Goal: Check status: Check status

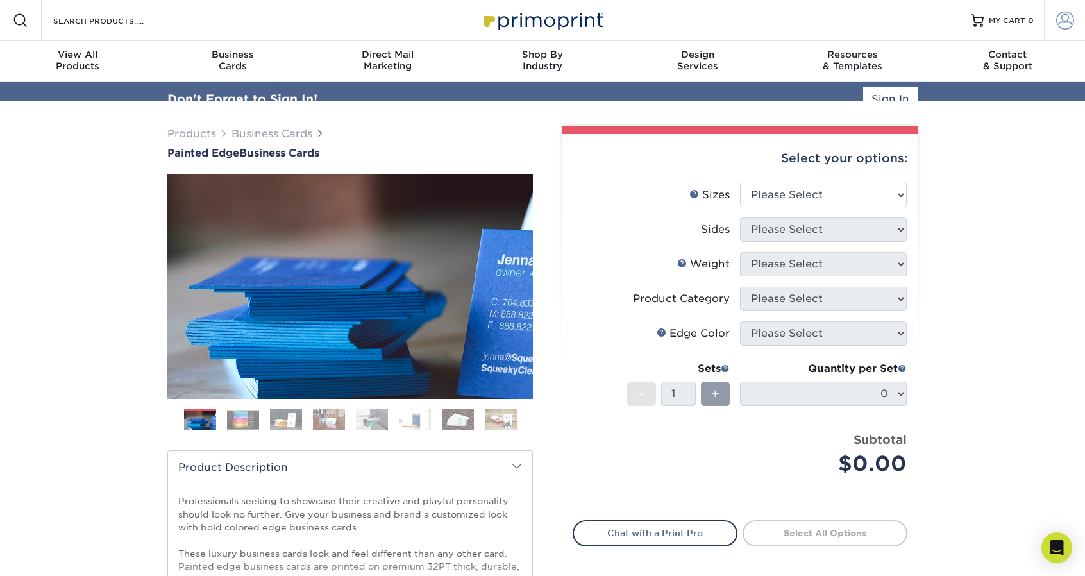
type input "[EMAIL_ADDRESS][DOMAIN_NAME]"
click at [1081, 22] on link "Account" at bounding box center [1064, 20] width 41 height 41
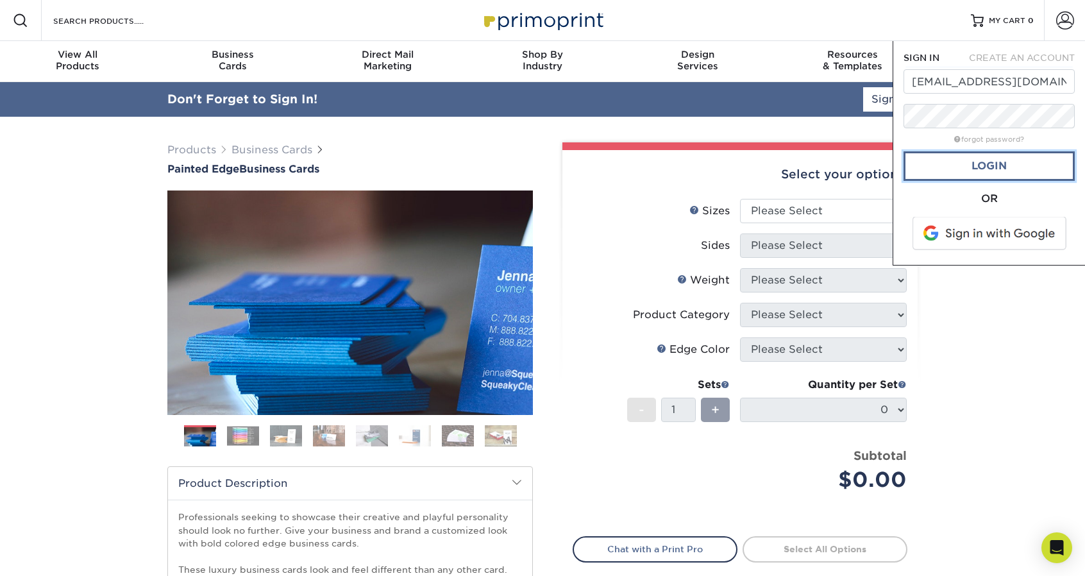
click at [989, 161] on link "Login" at bounding box center [989, 166] width 171 height 30
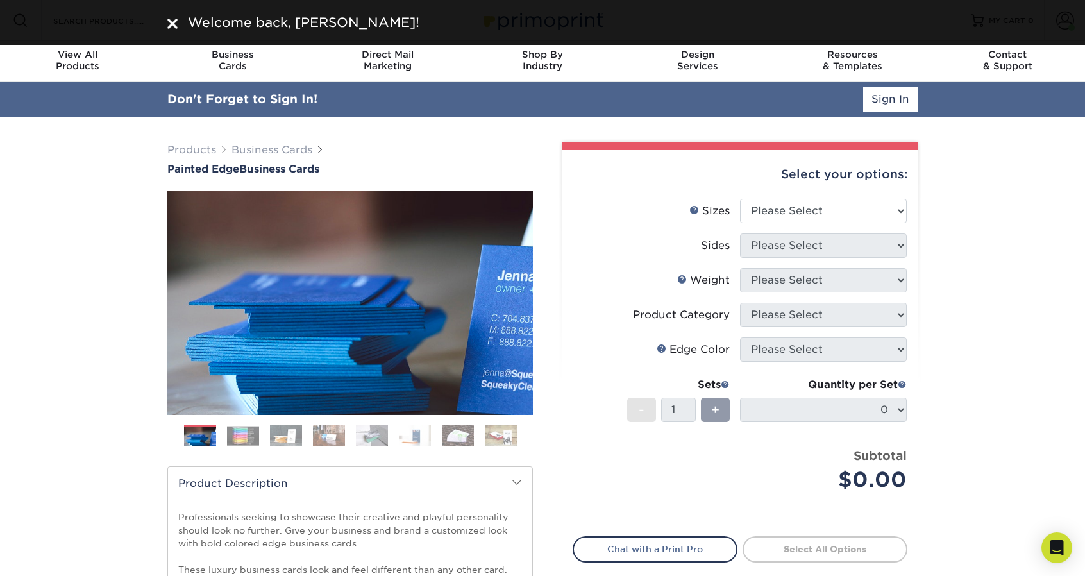
click at [1028, 210] on div "Products Business Cards Painted Edge Business Cards Previous Next" at bounding box center [542, 459] width 1085 height 685
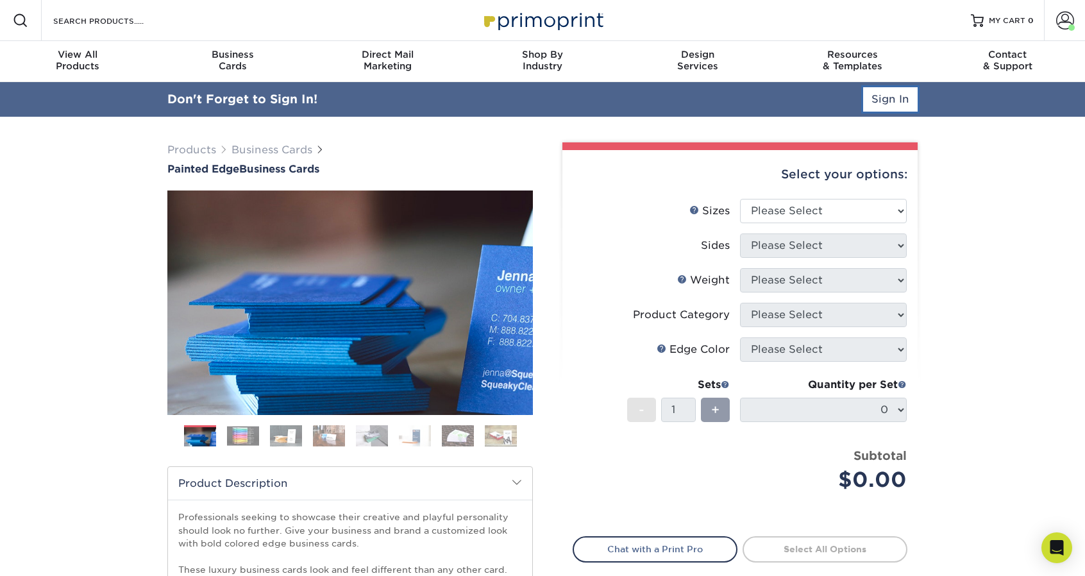
click at [897, 99] on link "Sign In" at bounding box center [890, 99] width 55 height 24
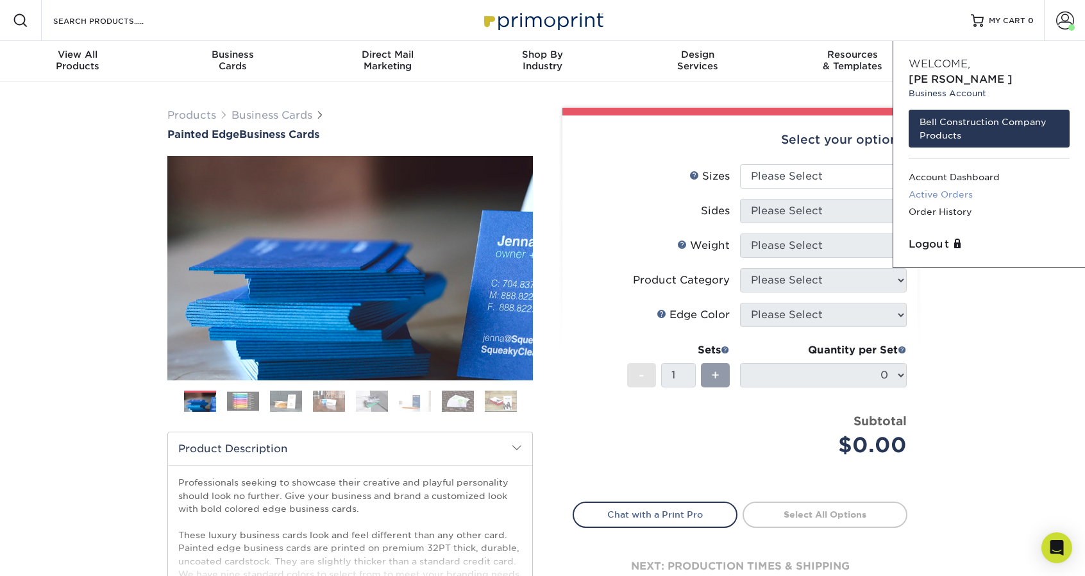
click at [948, 186] on link "Active Orders" at bounding box center [989, 194] width 161 height 17
click at [951, 203] on link "Order History" at bounding box center [989, 211] width 161 height 17
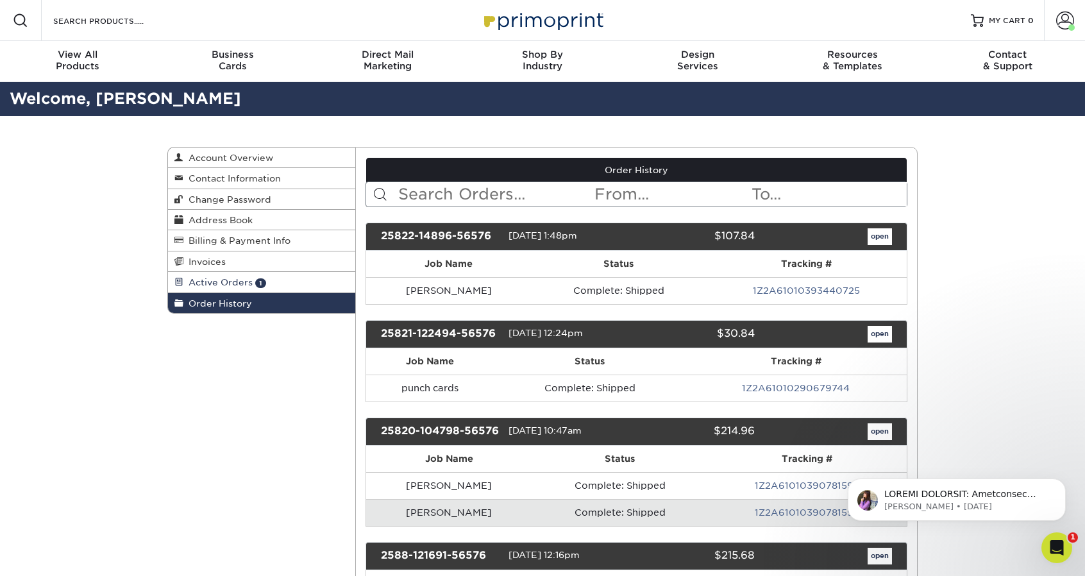
click at [233, 283] on span "Active Orders" at bounding box center [217, 282] width 69 height 10
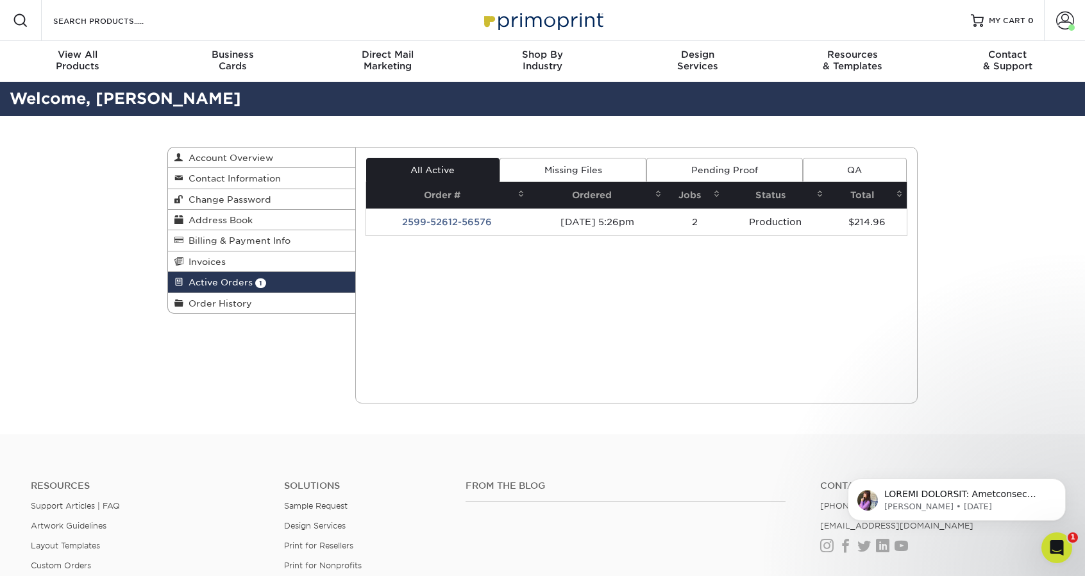
click at [465, 221] on td "2599-52612-56576" at bounding box center [447, 221] width 163 height 27
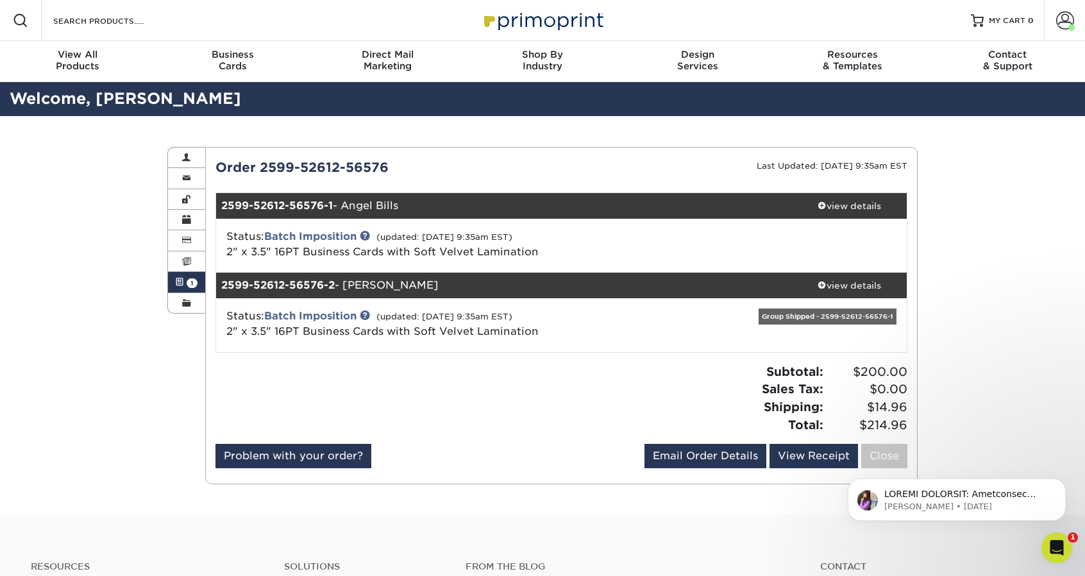
click at [196, 280] on span "1" at bounding box center [192, 283] width 11 height 10
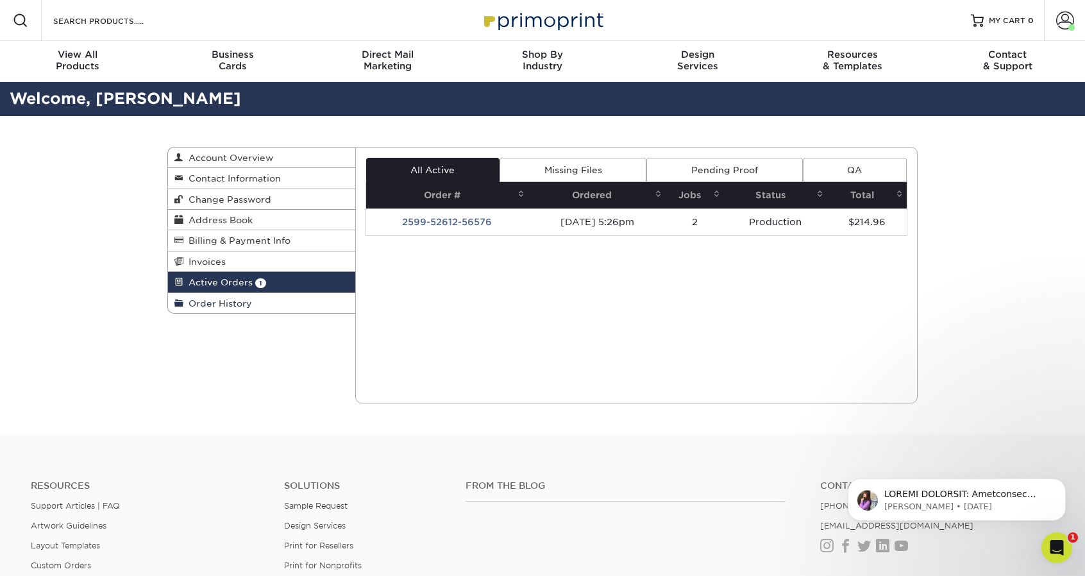
click at [194, 303] on span "Order History" at bounding box center [217, 303] width 69 height 10
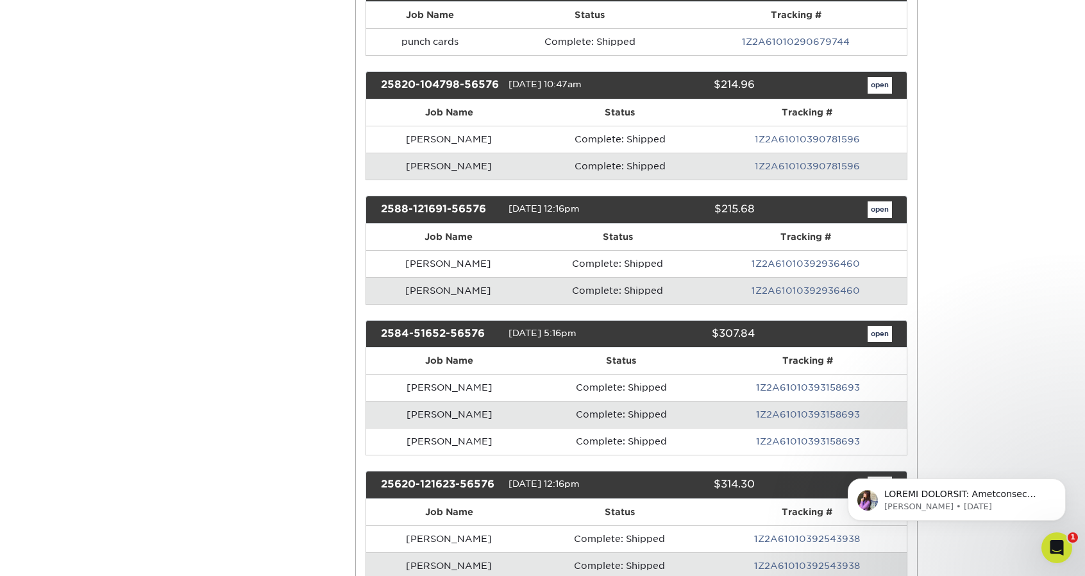
scroll to position [449, 0]
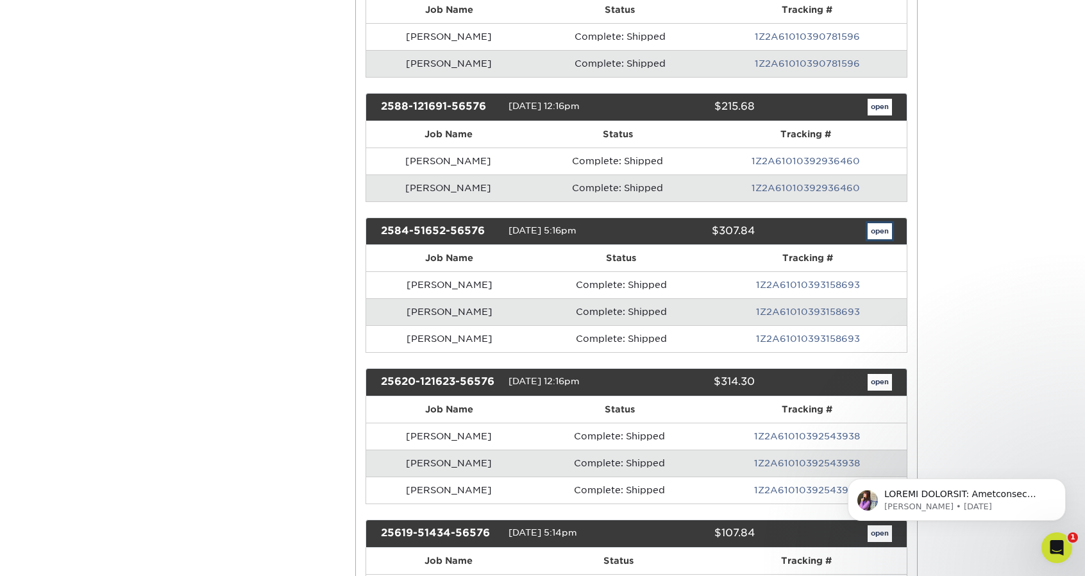
click at [885, 223] on link "open" at bounding box center [880, 231] width 24 height 17
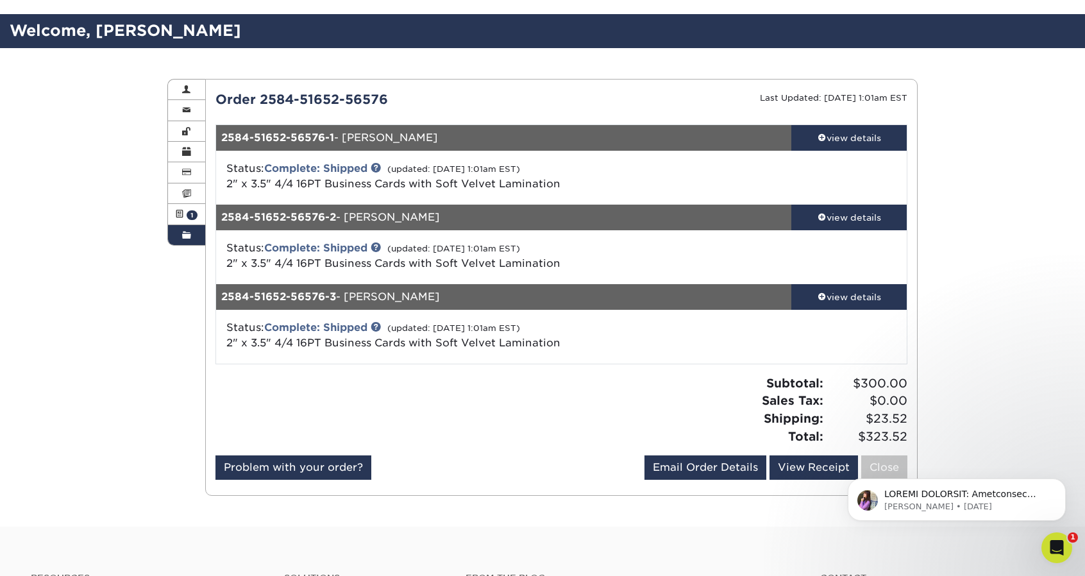
scroll to position [192, 0]
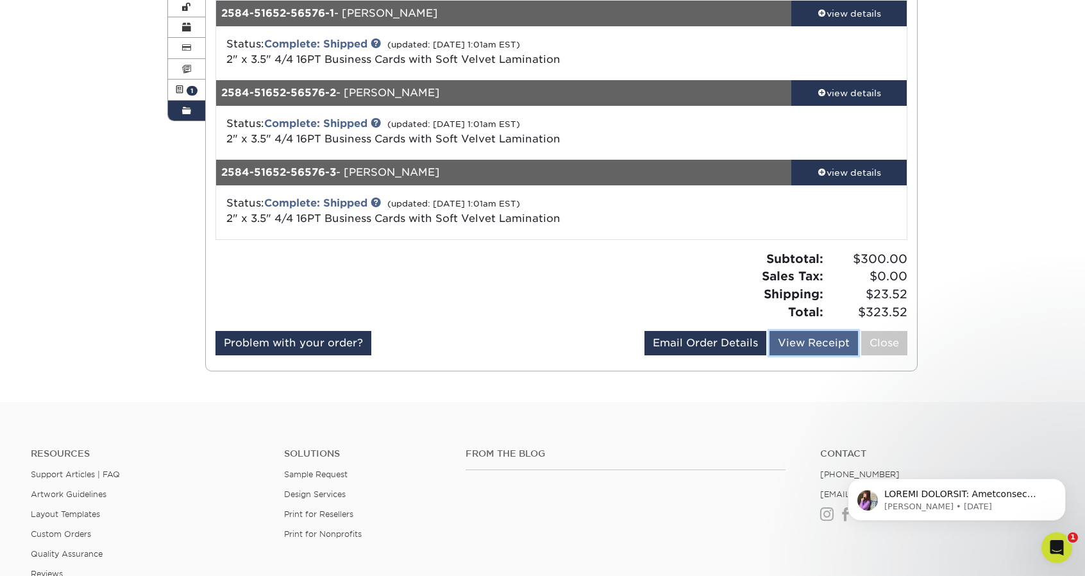
click at [830, 339] on link "View Receipt" at bounding box center [814, 343] width 89 height 24
